Goal: Task Accomplishment & Management: Use online tool/utility

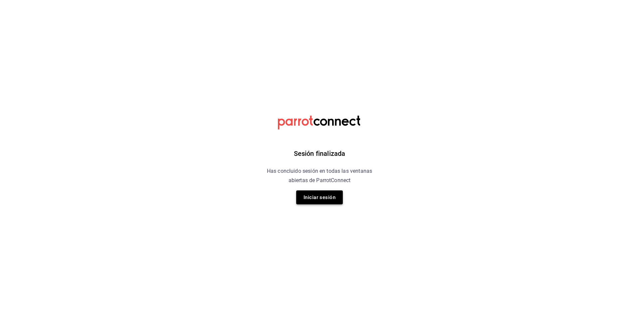
click at [300, 201] on button "Iniciar sesión" at bounding box center [319, 198] width 47 height 14
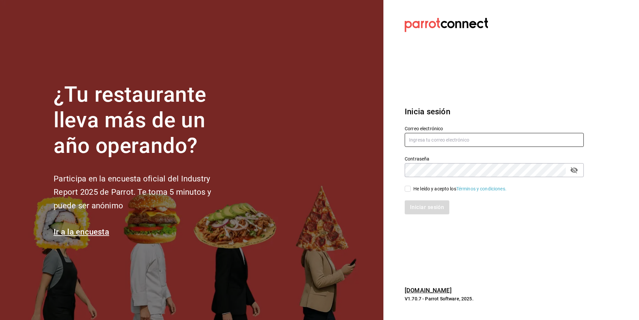
type input "[EMAIL_ADDRESS][PERSON_NAME][DOMAIN_NAME]"
click at [406, 189] on input "He leído y acepto los Términos y condiciones." at bounding box center [407, 189] width 6 height 6
checkbox input "true"
click at [406, 210] on button "Iniciar sesión" at bounding box center [426, 208] width 45 height 14
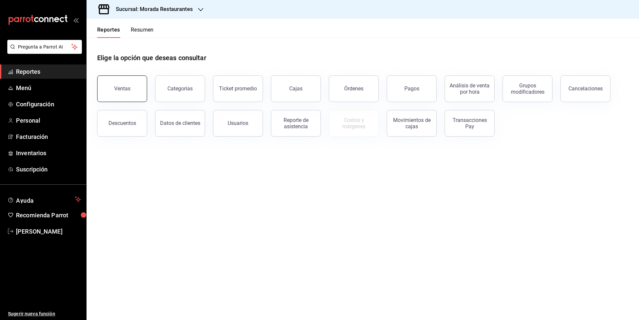
click at [124, 93] on button "Ventas" at bounding box center [122, 89] width 50 height 27
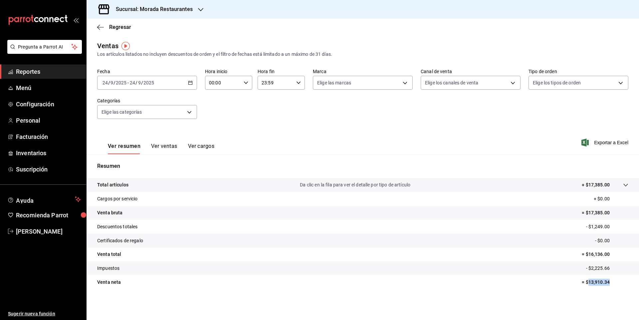
drag, startPoint x: 588, startPoint y: 282, endPoint x: 623, endPoint y: 285, distance: 34.7
click at [623, 283] on p "= $13,910.34" at bounding box center [604, 282] width 47 height 7
click at [191, 82] on icon "button" at bounding box center [190, 82] width 5 height 5
click at [122, 160] on span "Rango de fechas" at bounding box center [129, 162] width 52 height 7
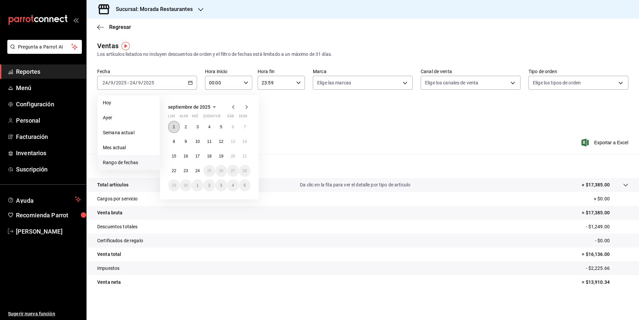
click at [175, 129] on button "1" at bounding box center [174, 127] width 12 height 12
click at [199, 171] on abbr "24" at bounding box center [197, 171] width 4 height 5
